Goal: Download file/media

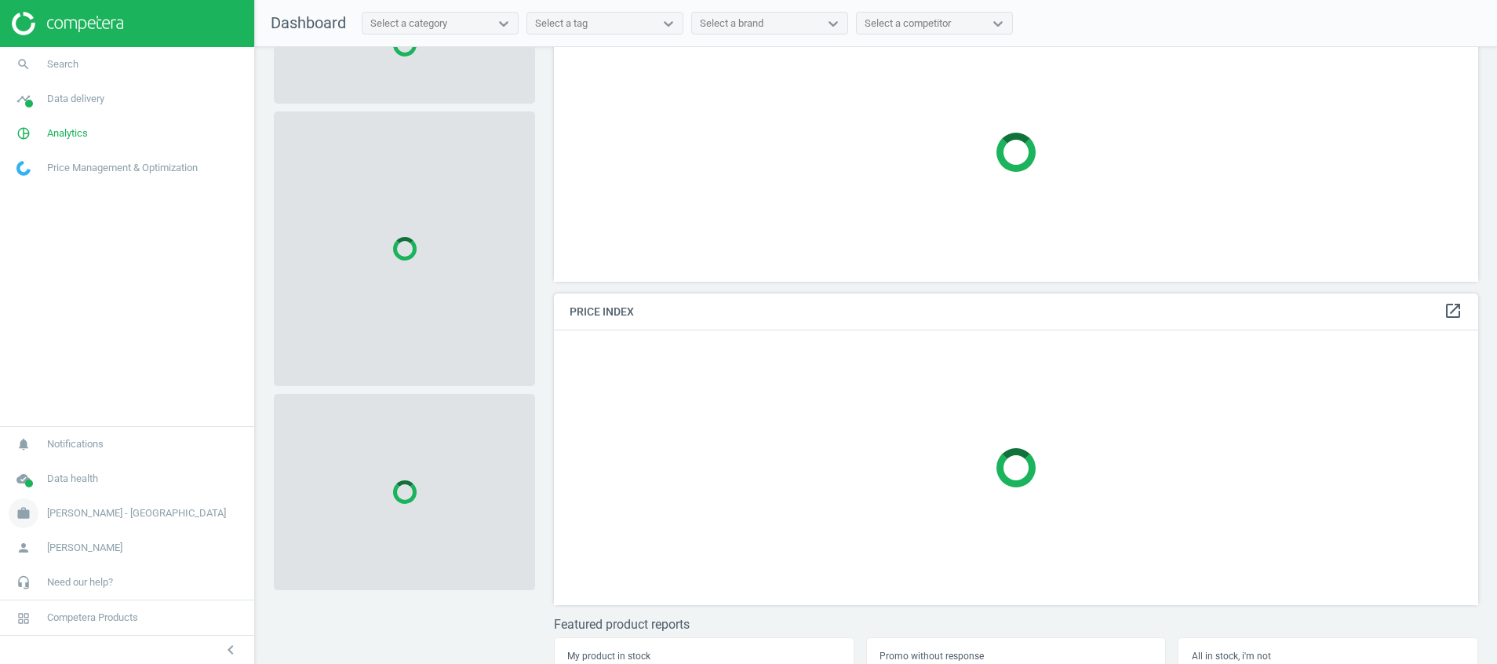
scroll to position [140, 0]
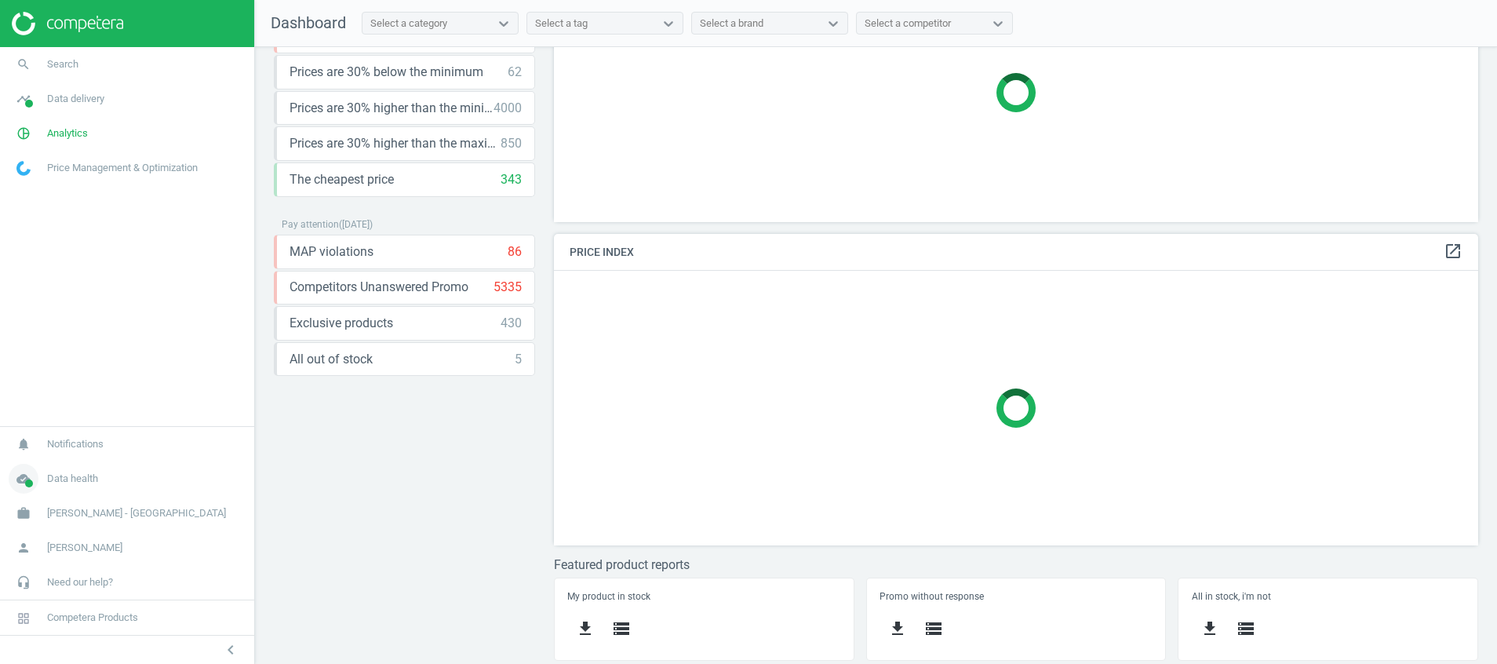
click at [28, 475] on icon "cloud_done" at bounding box center [24, 479] width 30 height 30
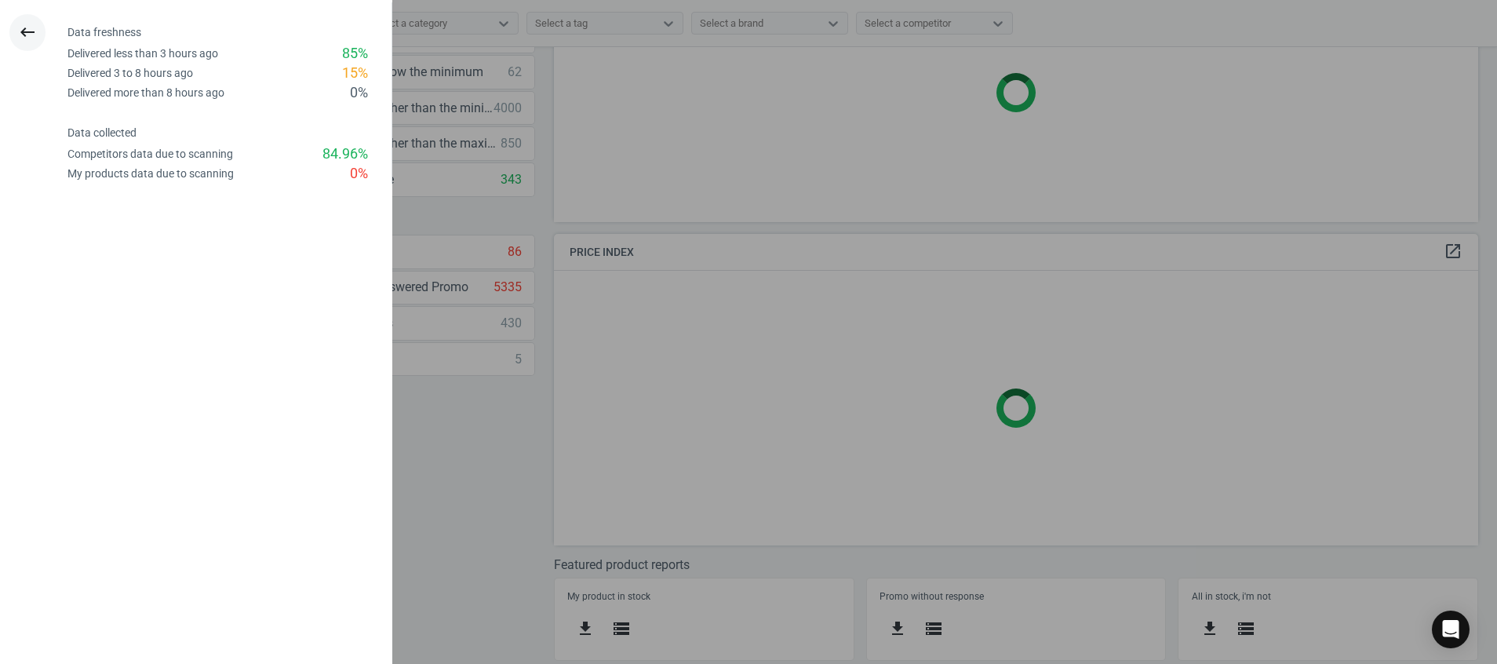
click at [38, 31] on button "keyboard_backspace" at bounding box center [27, 32] width 36 height 37
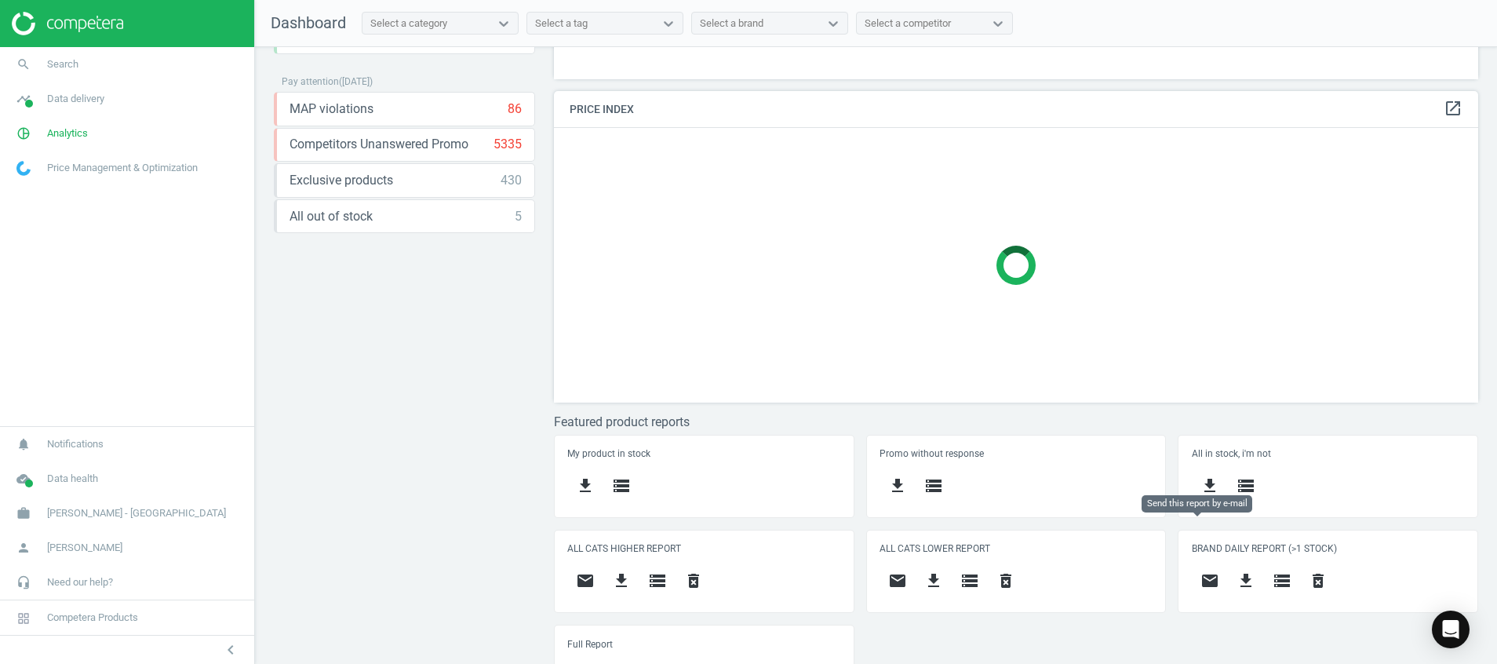
scroll to position [328, 0]
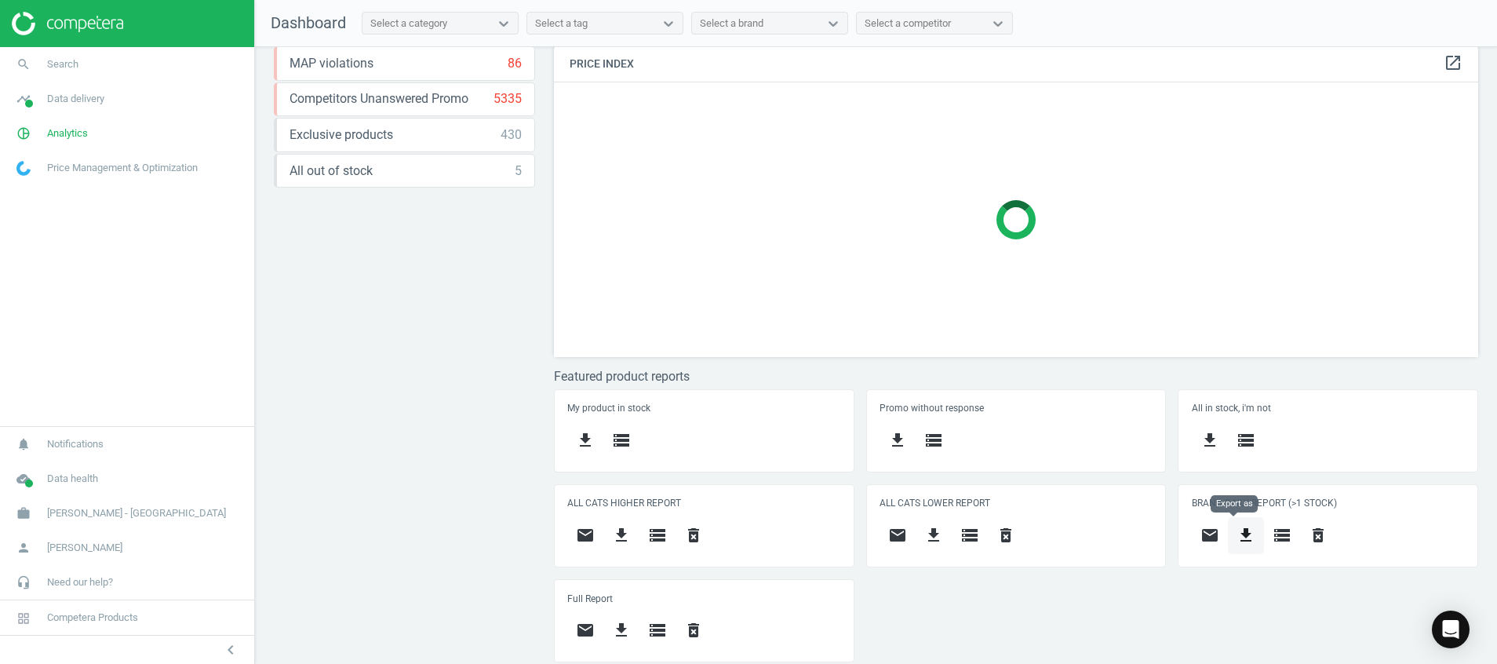
click at [1230, 522] on button "get_app" at bounding box center [1245, 535] width 36 height 37
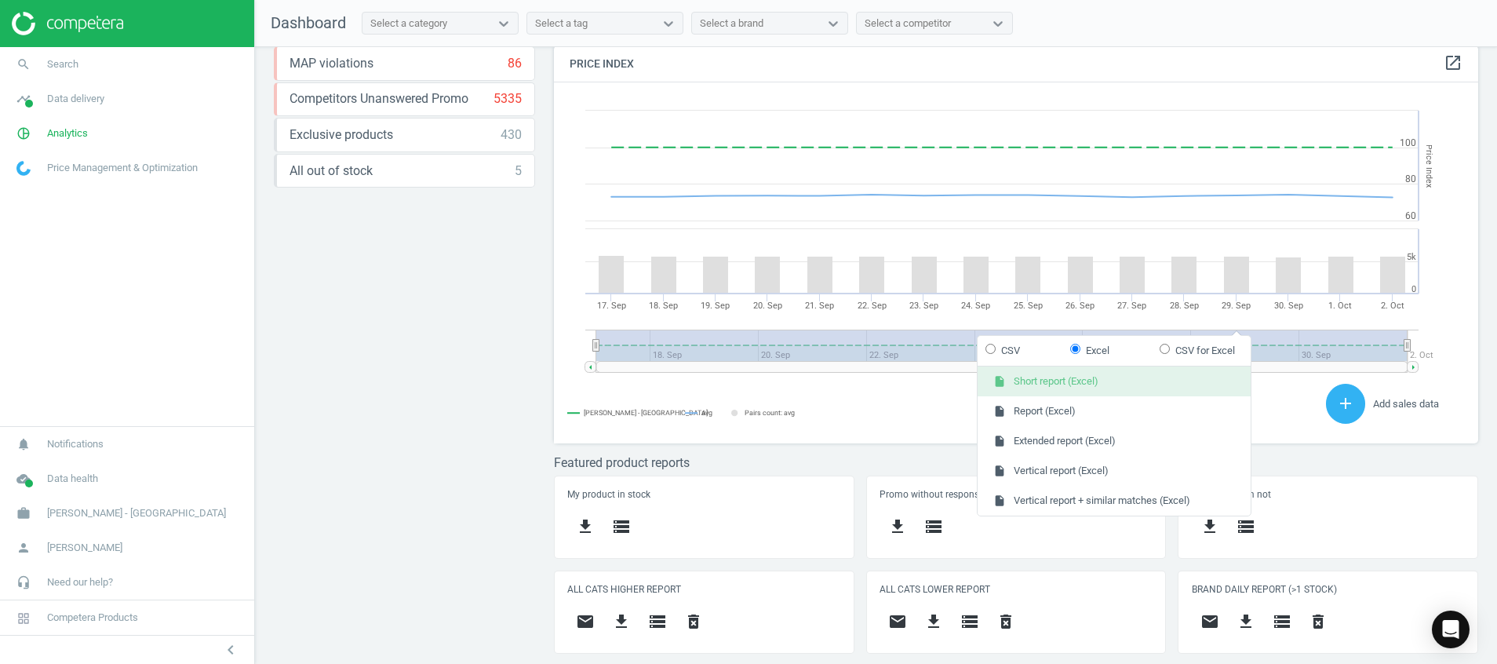
click at [1139, 379] on button "insert_drive_file Short report (Excel)" at bounding box center [1113, 381] width 273 height 30
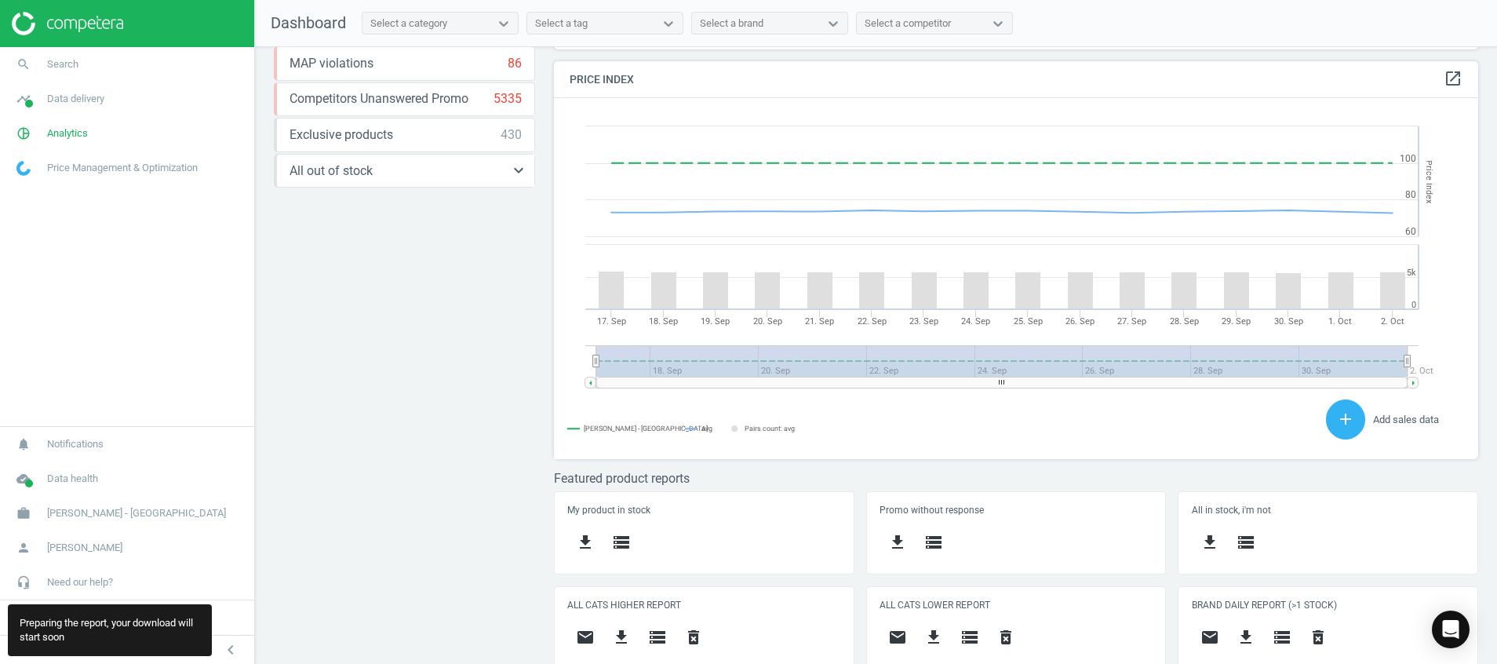
scroll to position [347, 943]
click at [516, 165] on icon "keyboard_arrow_down" at bounding box center [518, 170] width 19 height 19
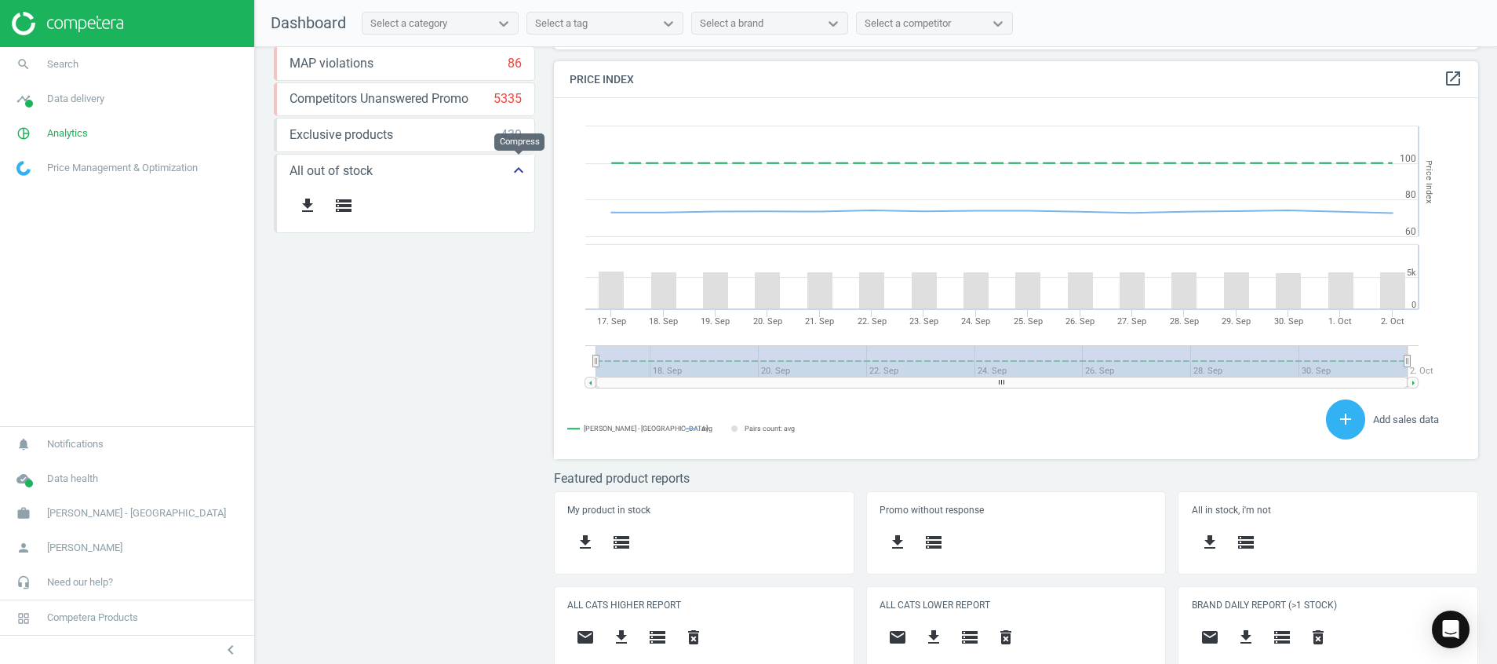
click at [515, 167] on icon "keyboard_arrow_up" at bounding box center [518, 170] width 19 height 19
click at [14, 94] on icon "timeline" at bounding box center [24, 99] width 30 height 30
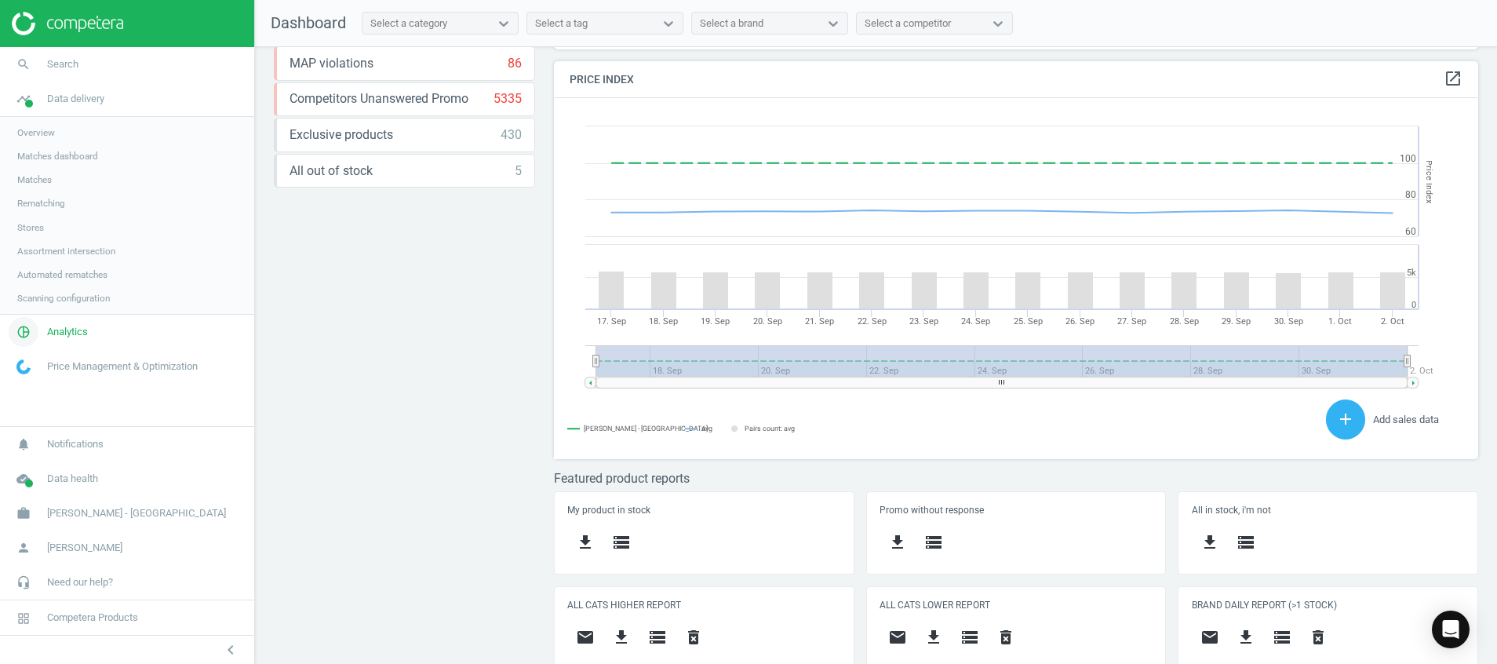
click at [27, 339] on icon "pie_chart_outlined" at bounding box center [24, 332] width 30 height 30
click at [24, 190] on span "Products" at bounding box center [35, 190] width 37 height 13
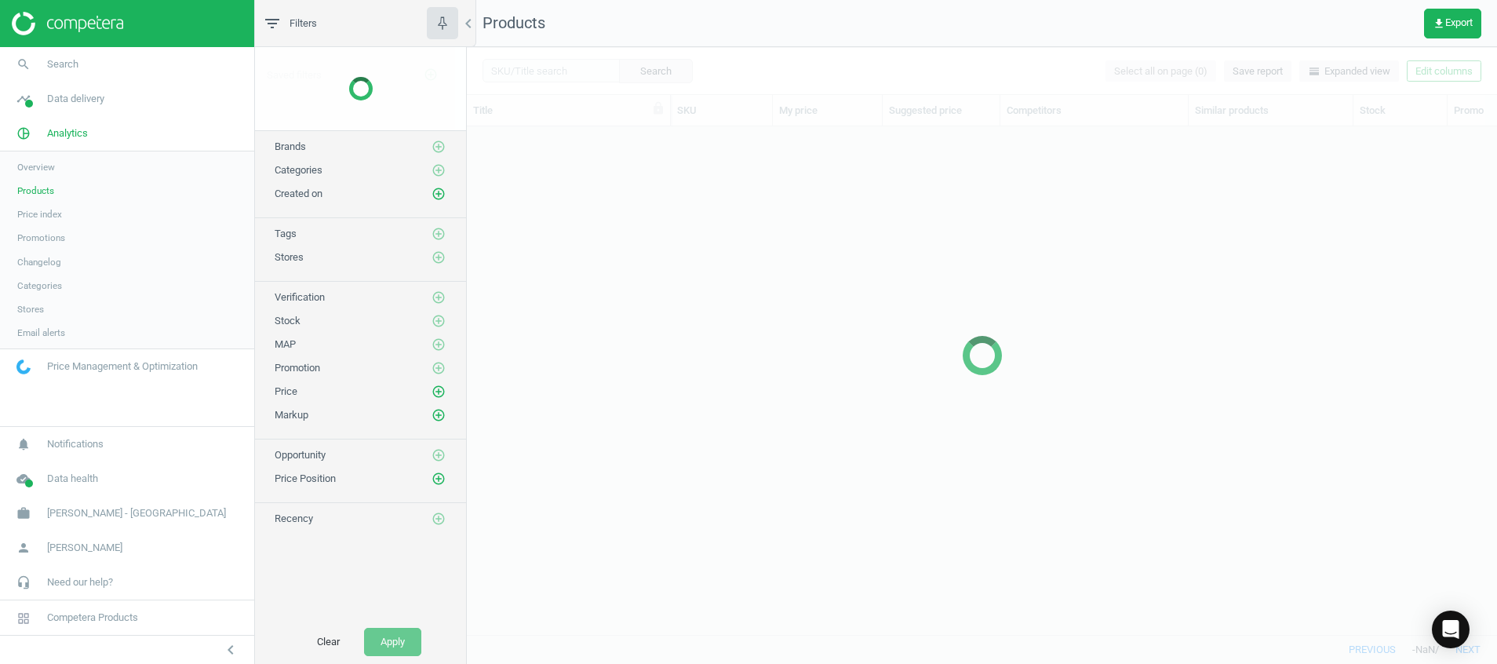
scroll to position [471, 1012]
